Goal: Transaction & Acquisition: Purchase product/service

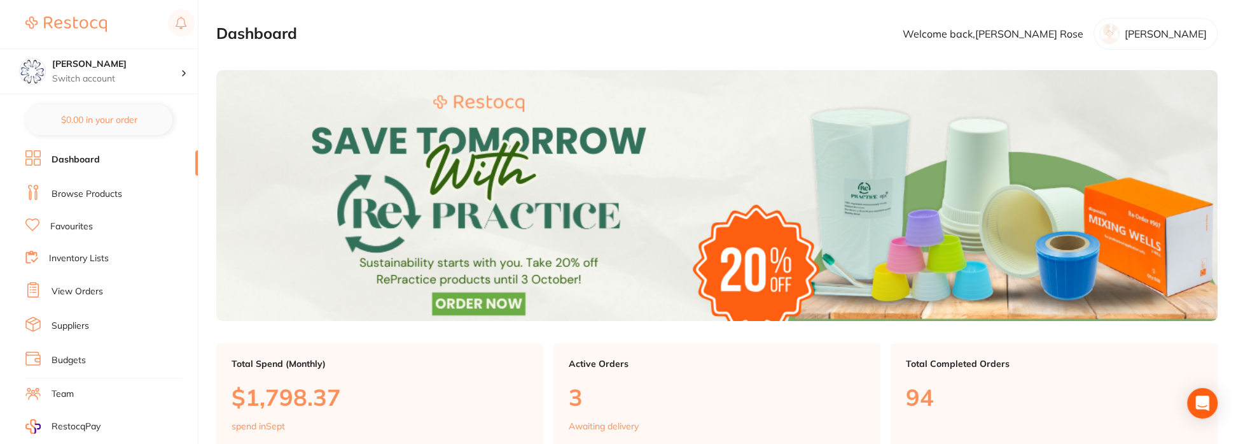
click at [95, 193] on link "Browse Products" at bounding box center [87, 194] width 71 height 13
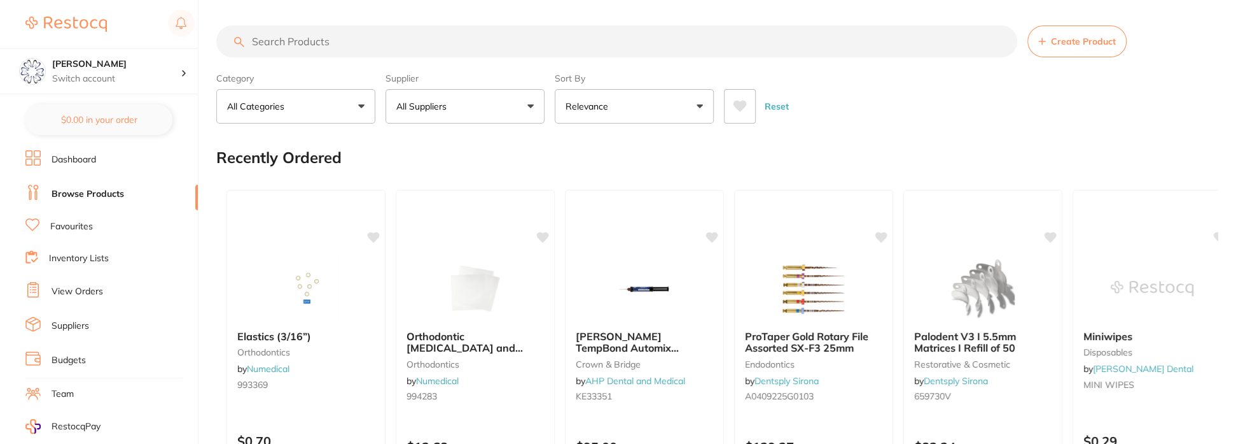
click at [346, 43] on input "search" at bounding box center [616, 41] width 801 height 32
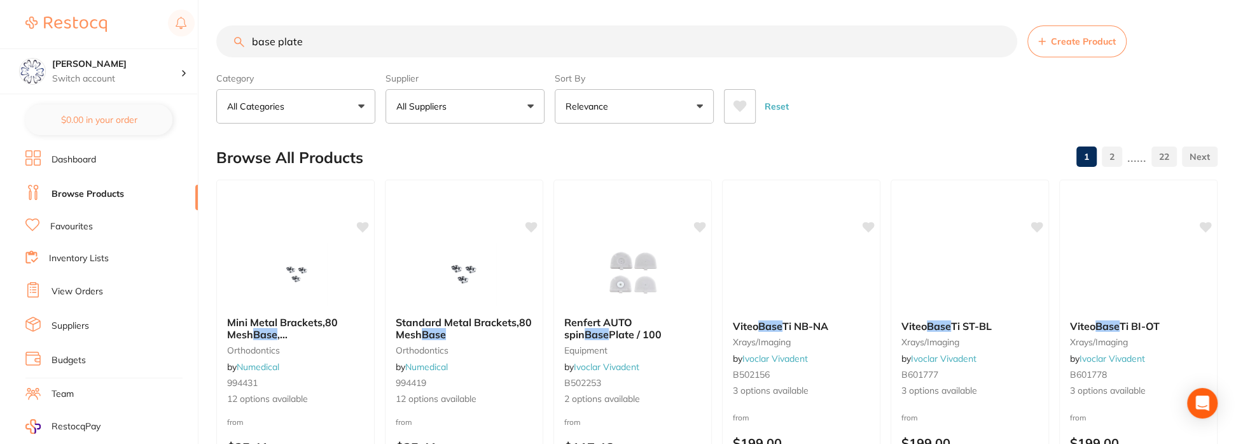
type input "base plate"
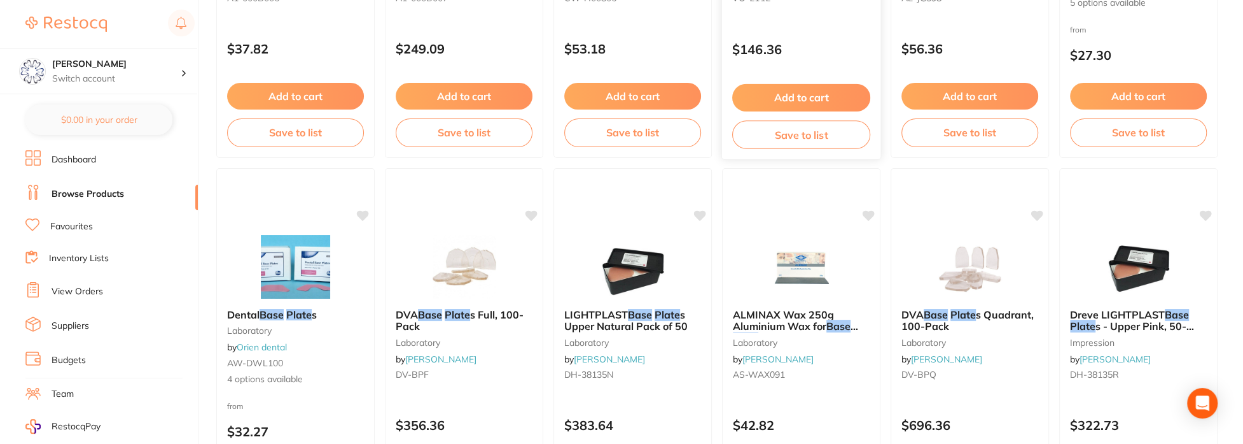
scroll to position [827, 0]
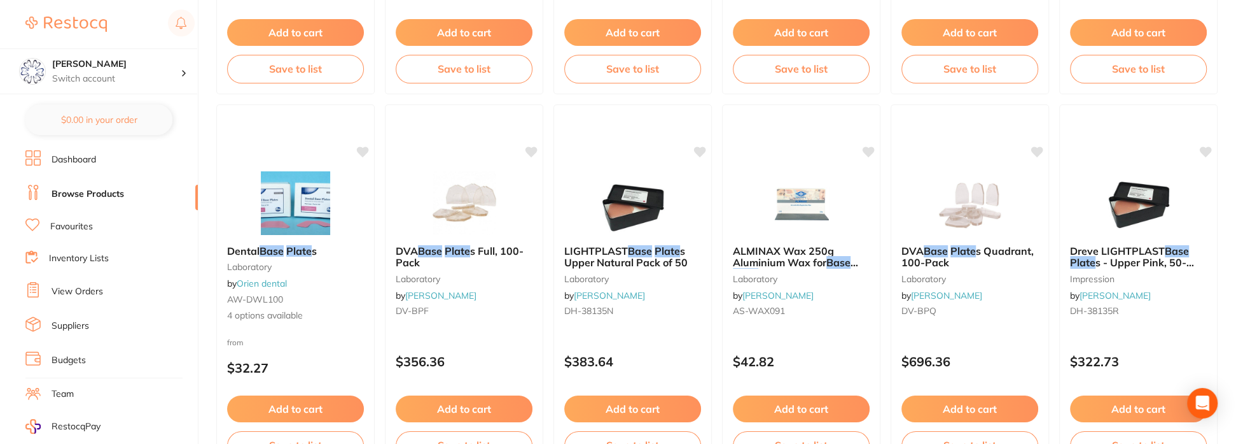
click at [790, 256] on span "ALMINAX Wax 250g Aluminium Wax for" at bounding box center [783, 256] width 101 height 24
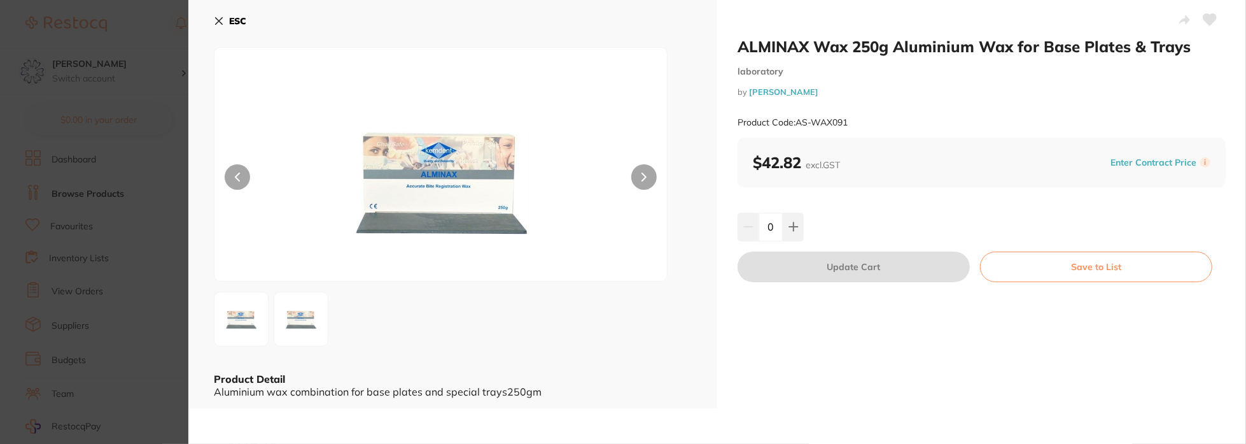
click at [218, 22] on icon at bounding box center [219, 21] width 7 height 7
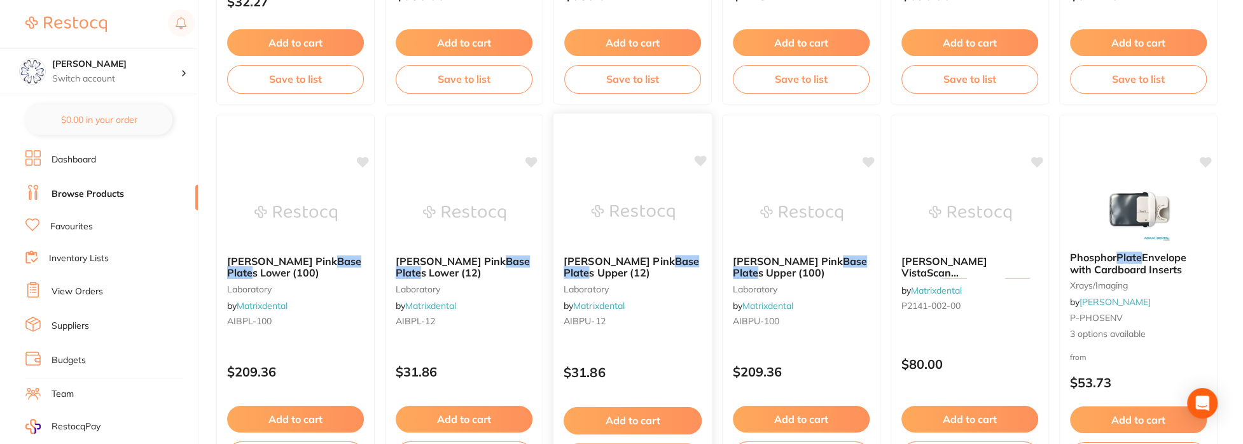
scroll to position [1209, 0]
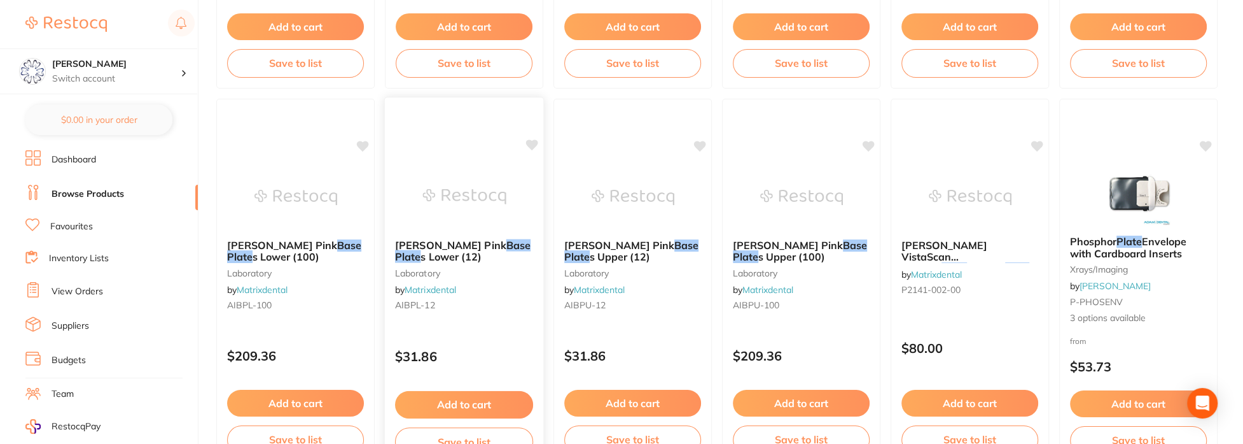
click at [448, 268] on small "laboratory" at bounding box center [464, 272] width 138 height 10
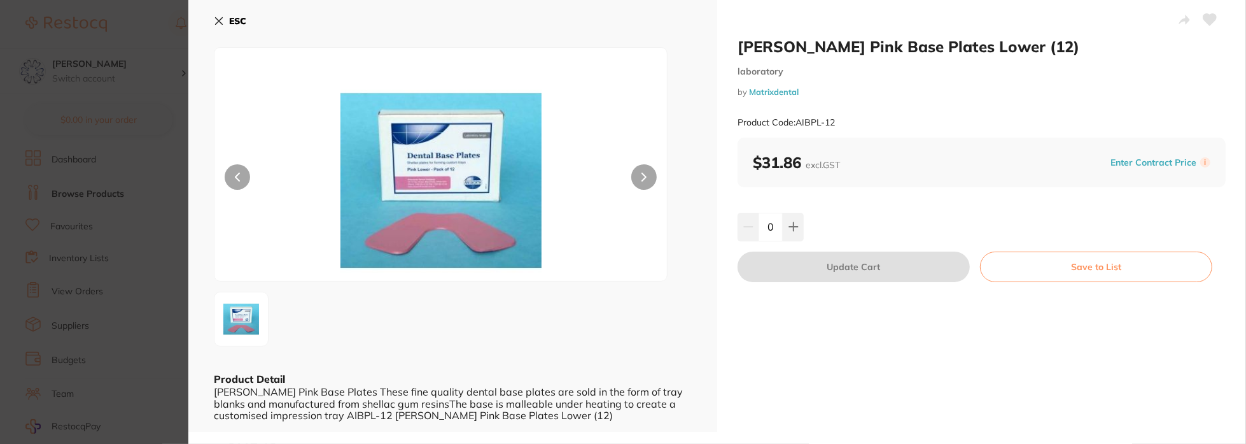
click at [219, 25] on icon at bounding box center [219, 21] width 10 height 10
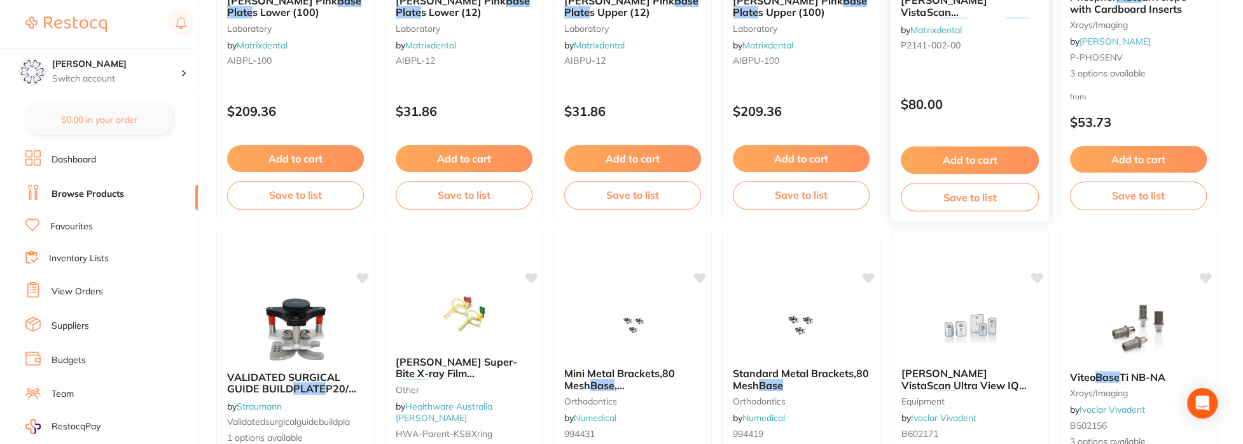
scroll to position [1336, 0]
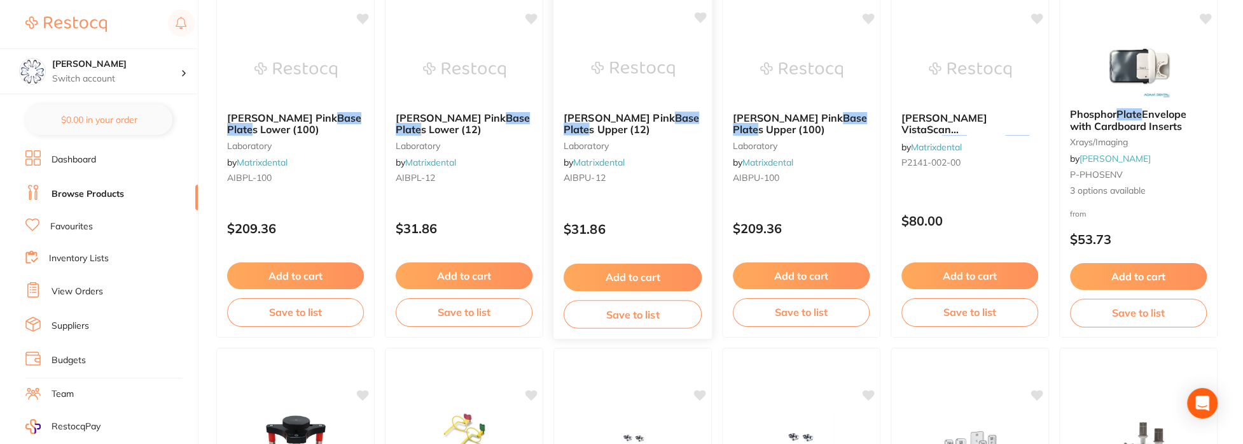
click at [654, 274] on button "Add to cart" at bounding box center [633, 276] width 138 height 27
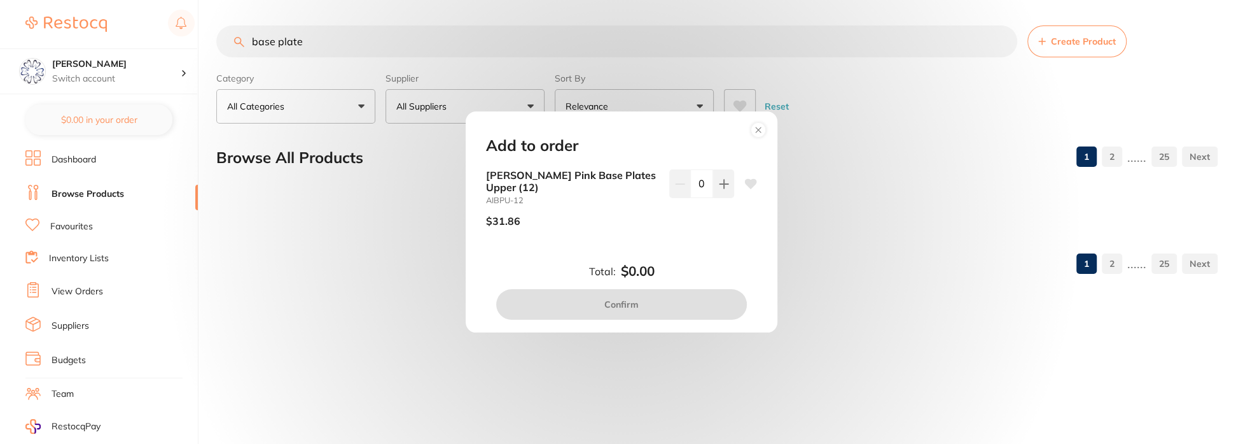
scroll to position [0, 0]
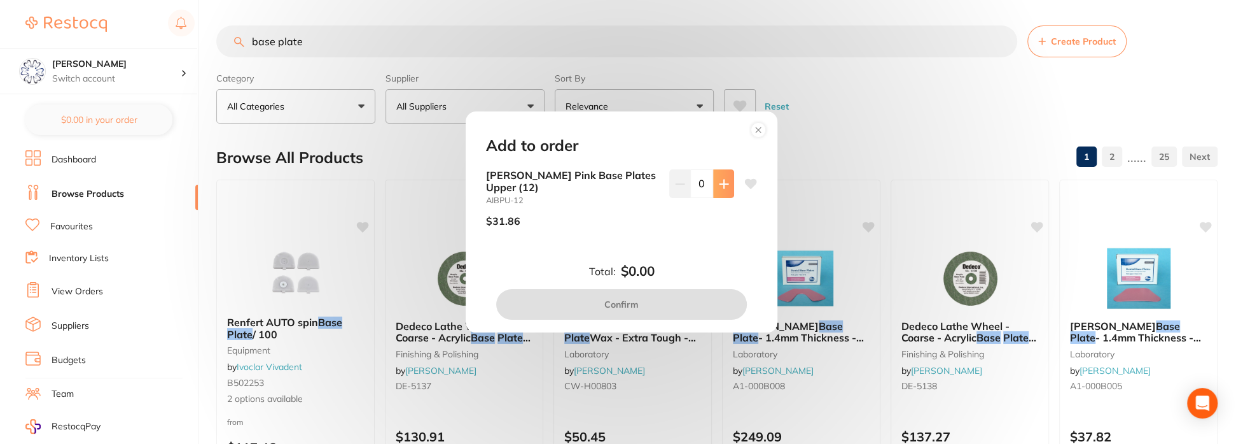
click at [724, 188] on icon at bounding box center [724, 184] width 10 height 10
type input "1"
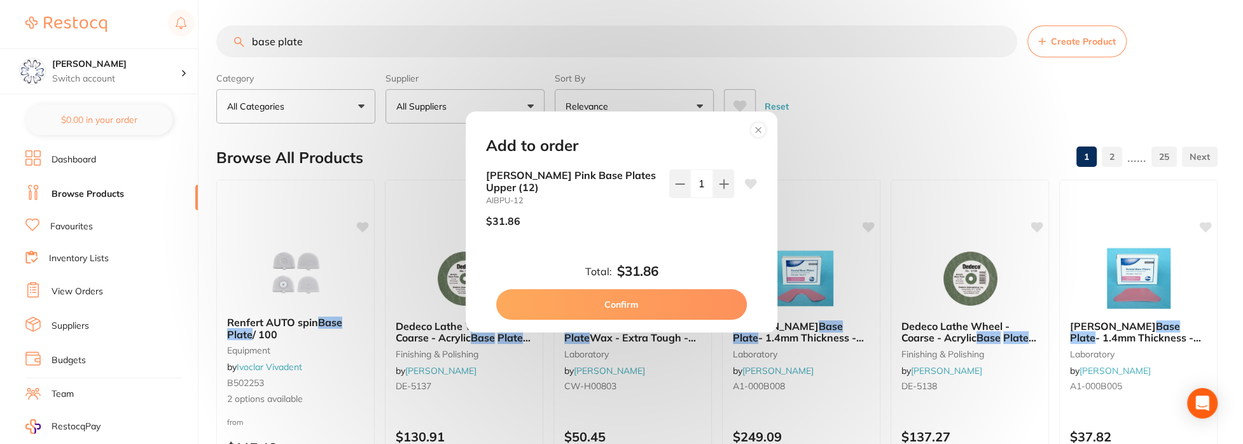
click at [669, 300] on button "Confirm" at bounding box center [621, 304] width 251 height 31
checkbox input "false"
